Goal: Navigation & Orientation: Find specific page/section

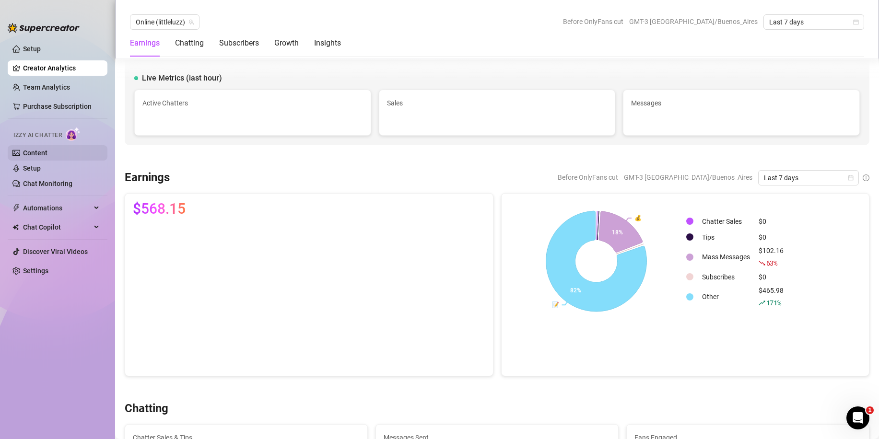
scroll to position [580, 0]
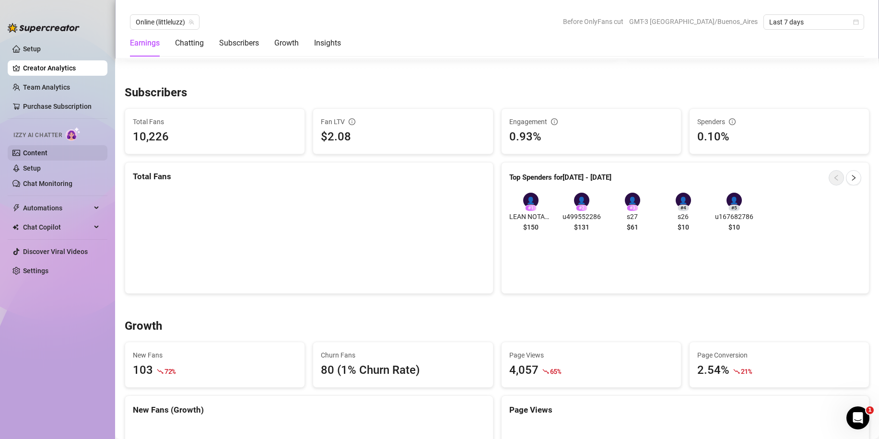
click at [37, 152] on link "Content" at bounding box center [35, 153] width 24 height 8
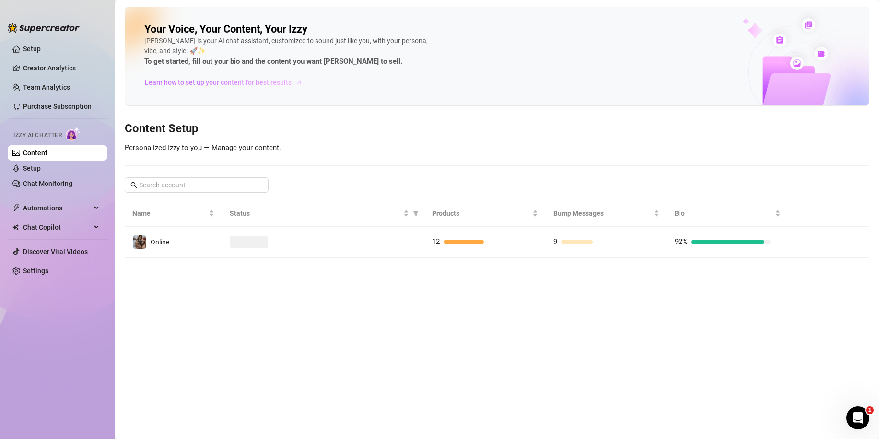
click at [198, 82] on span "Learn how to set up your content for best results" at bounding box center [218, 82] width 147 height 11
click at [41, 172] on link "Setup" at bounding box center [32, 168] width 18 height 8
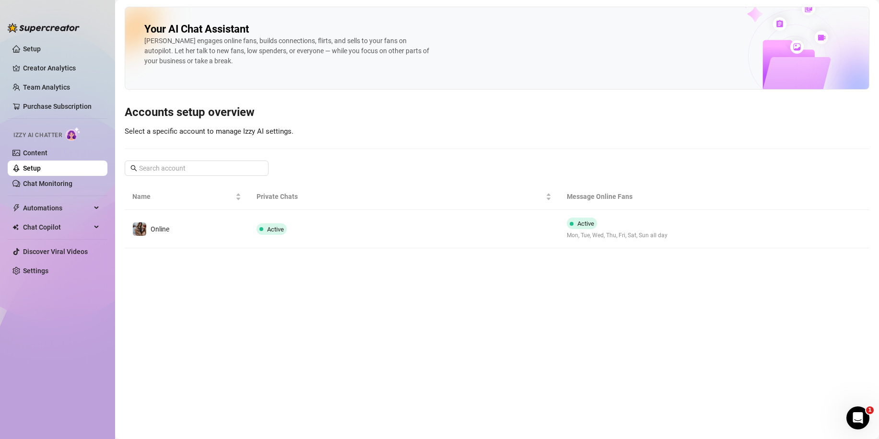
click at [199, 250] on main "Your AI Chat Assistant [PERSON_NAME] engages online fans, builds connections, f…" at bounding box center [497, 219] width 764 height 439
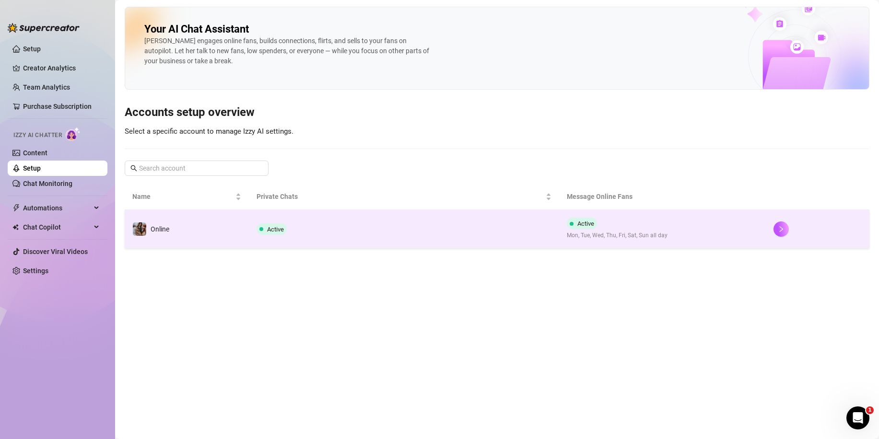
click at [312, 235] on td "Active" at bounding box center [404, 229] width 310 height 38
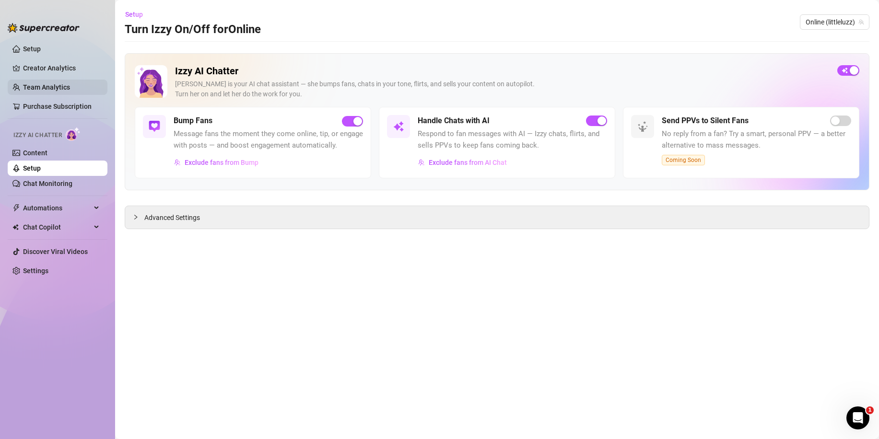
click at [38, 84] on link "Team Analytics" at bounding box center [46, 87] width 47 height 8
